Goal: Obtain resource: Download file/media

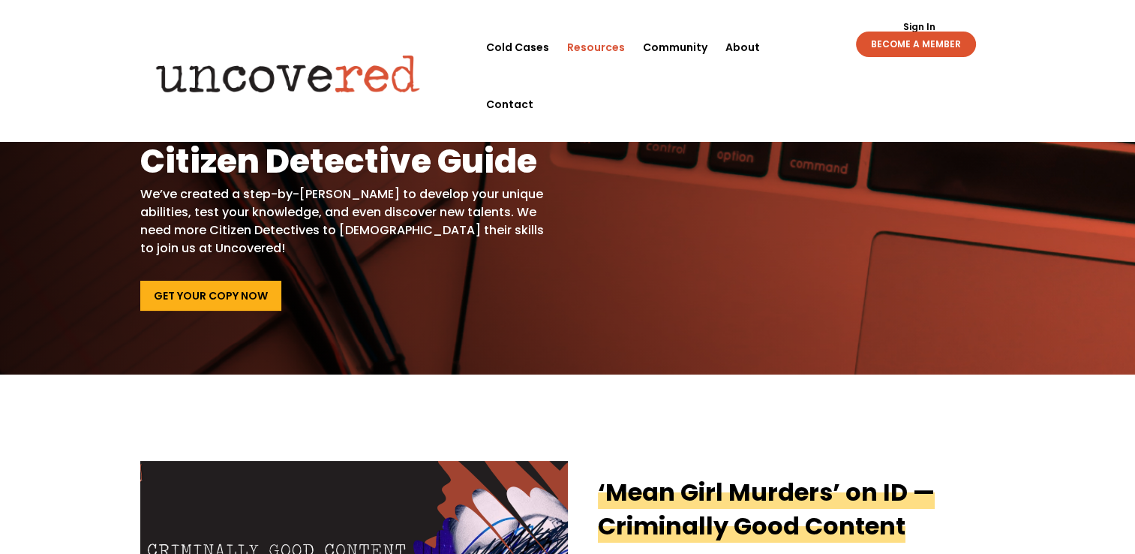
scroll to position [42, 0]
click at [183, 284] on link "Get Your Copy Now" at bounding box center [210, 296] width 141 height 30
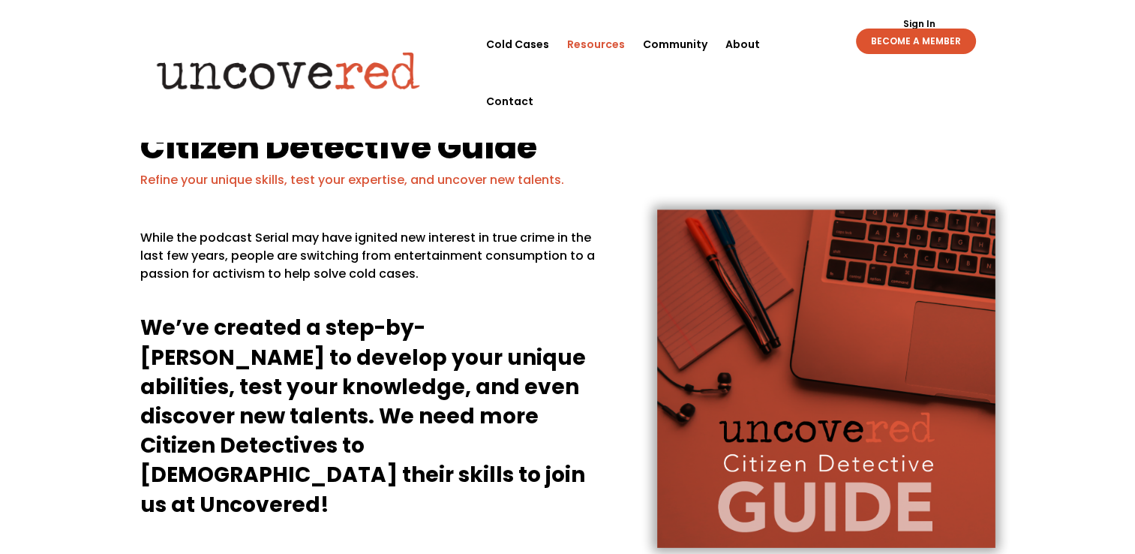
click at [582, 47] on link "Resources" at bounding box center [596, 44] width 58 height 57
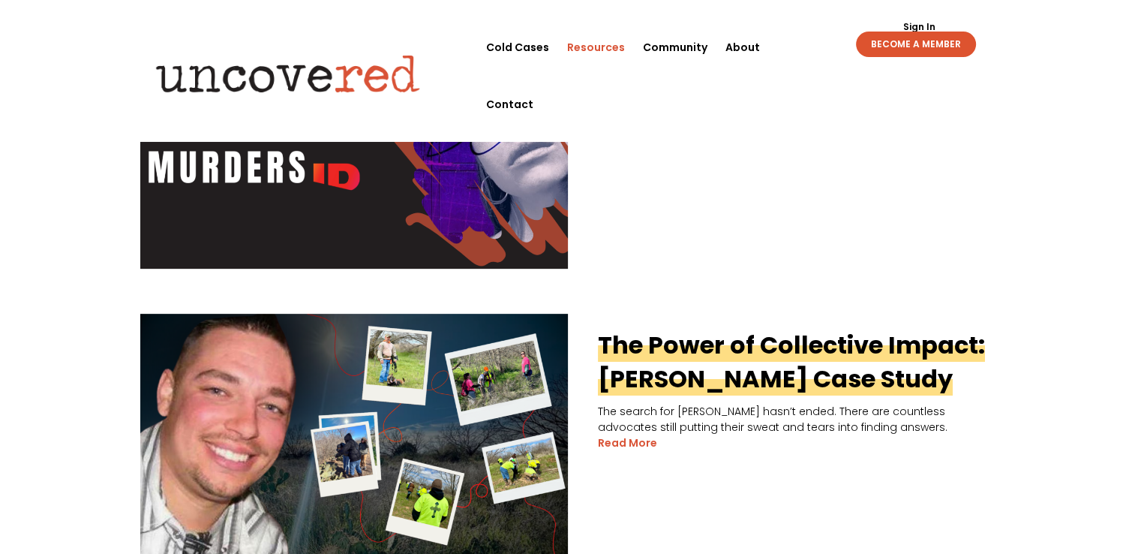
scroll to position [501, 0]
click at [520, 41] on link "Cold Cases" at bounding box center [517, 47] width 63 height 57
